Goal: Use online tool/utility: Utilize a website feature to perform a specific function

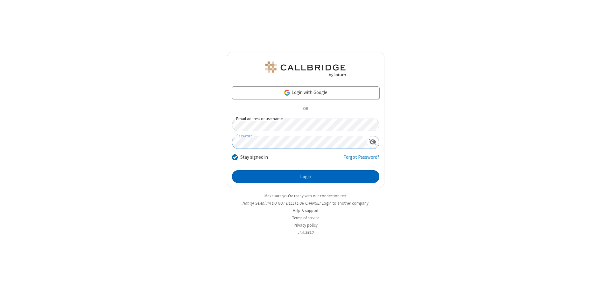
click at [306, 176] on button "Login" at bounding box center [305, 176] width 147 height 13
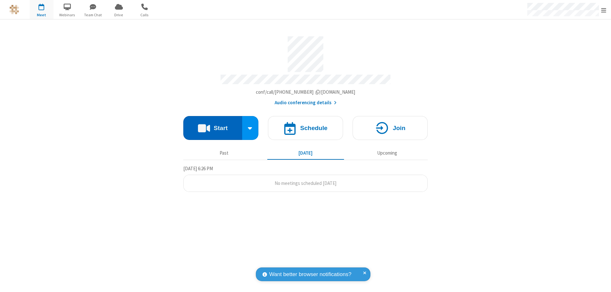
click at [213, 125] on button "Start" at bounding box center [212, 128] width 59 height 24
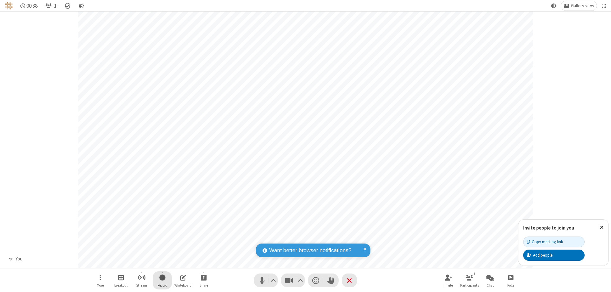
click at [162, 280] on span "Start recording" at bounding box center [162, 277] width 6 height 8
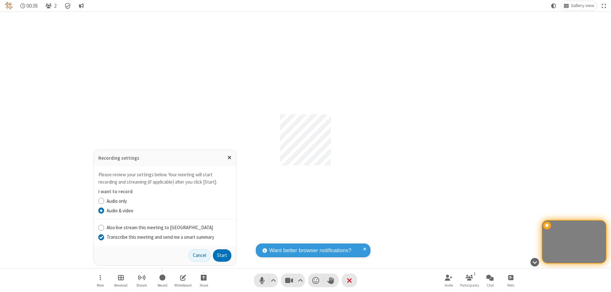
click at [101, 236] on input "Transcribe this meeting and send me a smart summary" at bounding box center [101, 236] width 6 height 7
click at [169, 210] on label "Audio & video" at bounding box center [169, 210] width 125 height 7
click at [104, 210] on input "Audio & video" at bounding box center [101, 210] width 6 height 7
click at [222, 255] on button "Start" at bounding box center [222, 255] width 18 height 13
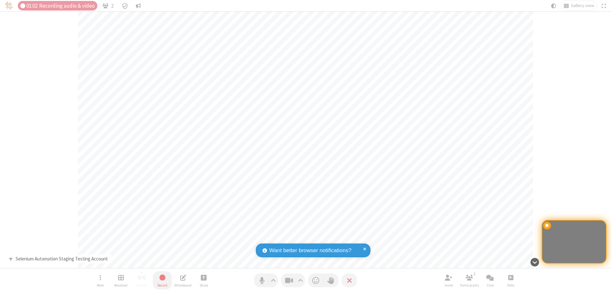
click at [162, 280] on span "Stop recording" at bounding box center [161, 277] width 7 height 8
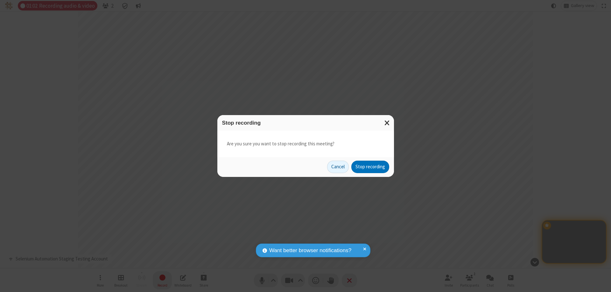
click at [370, 166] on button "Stop recording" at bounding box center [370, 166] width 38 height 13
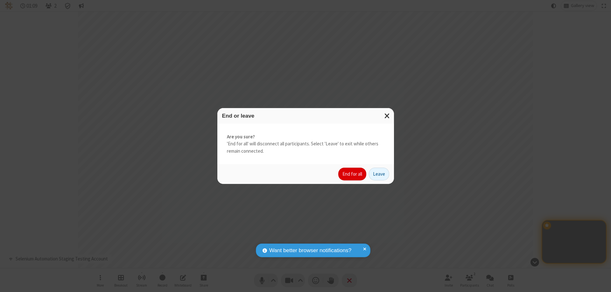
click at [353, 174] on button "End for all" at bounding box center [352, 173] width 28 height 13
